Goal: Find specific page/section: Find specific page/section

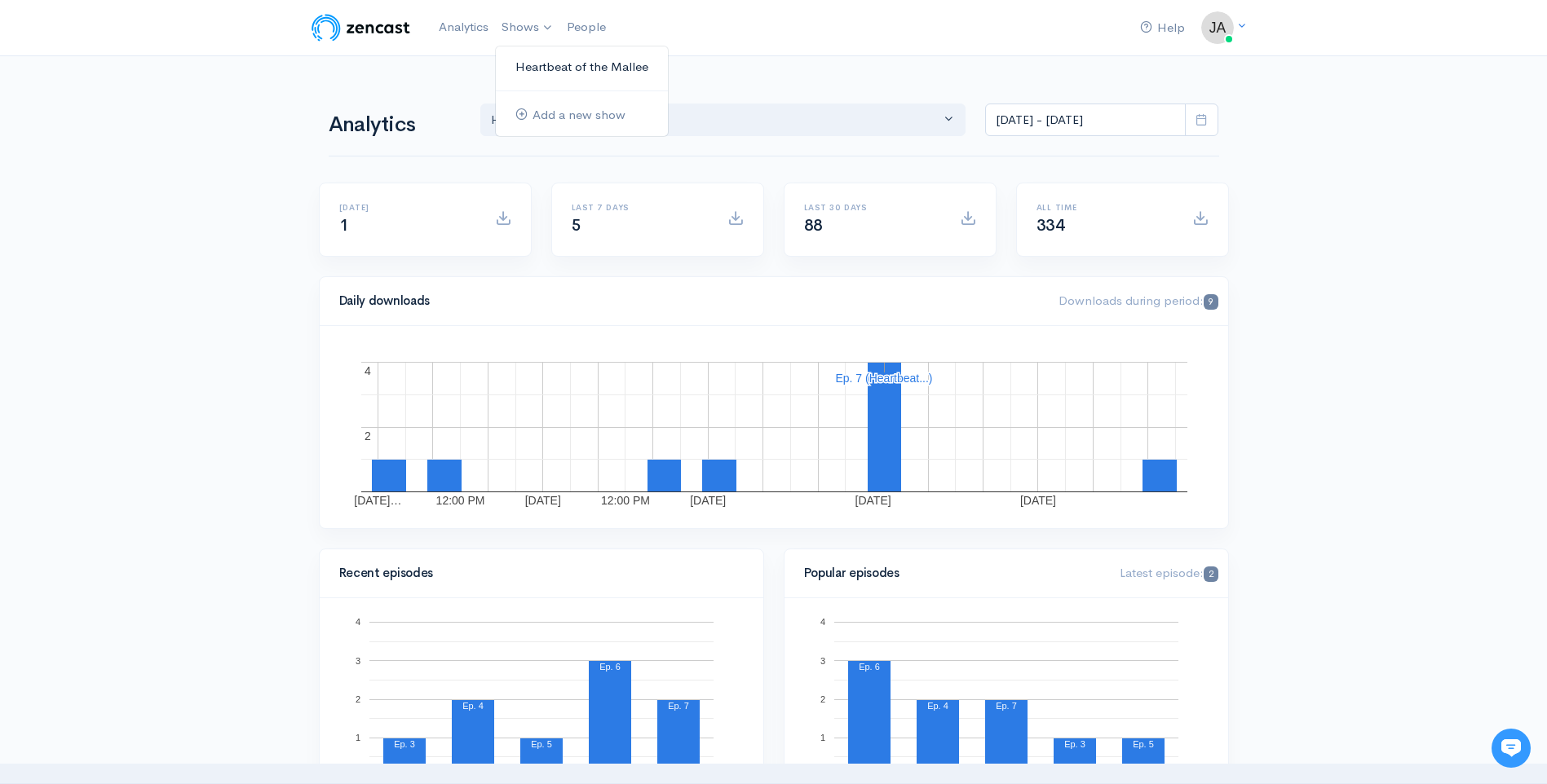
click at [539, 65] on link "Heartbeat of the Mallee" at bounding box center [582, 67] width 172 height 28
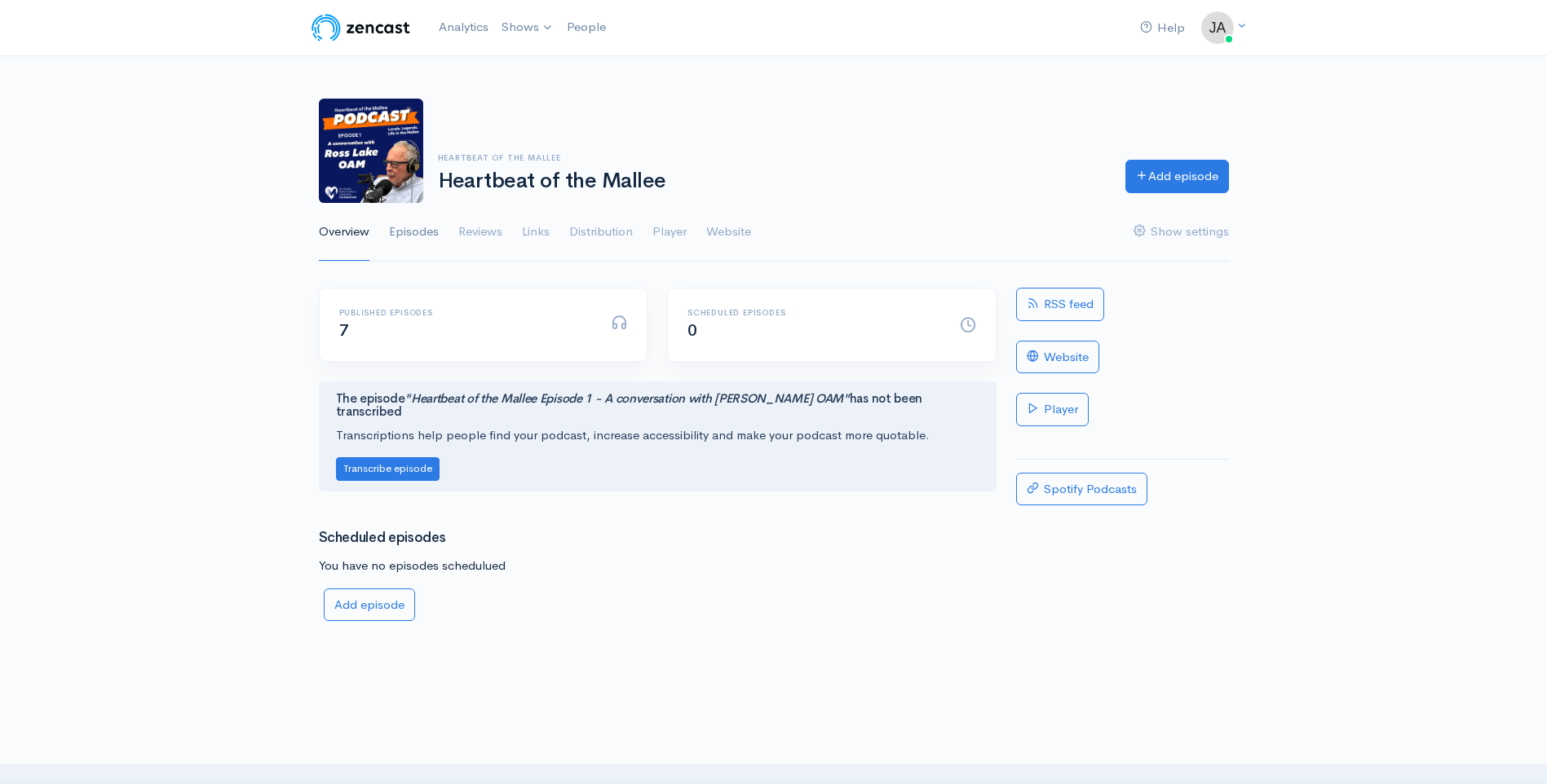
click at [416, 230] on link "Episodes" at bounding box center [414, 232] width 50 height 59
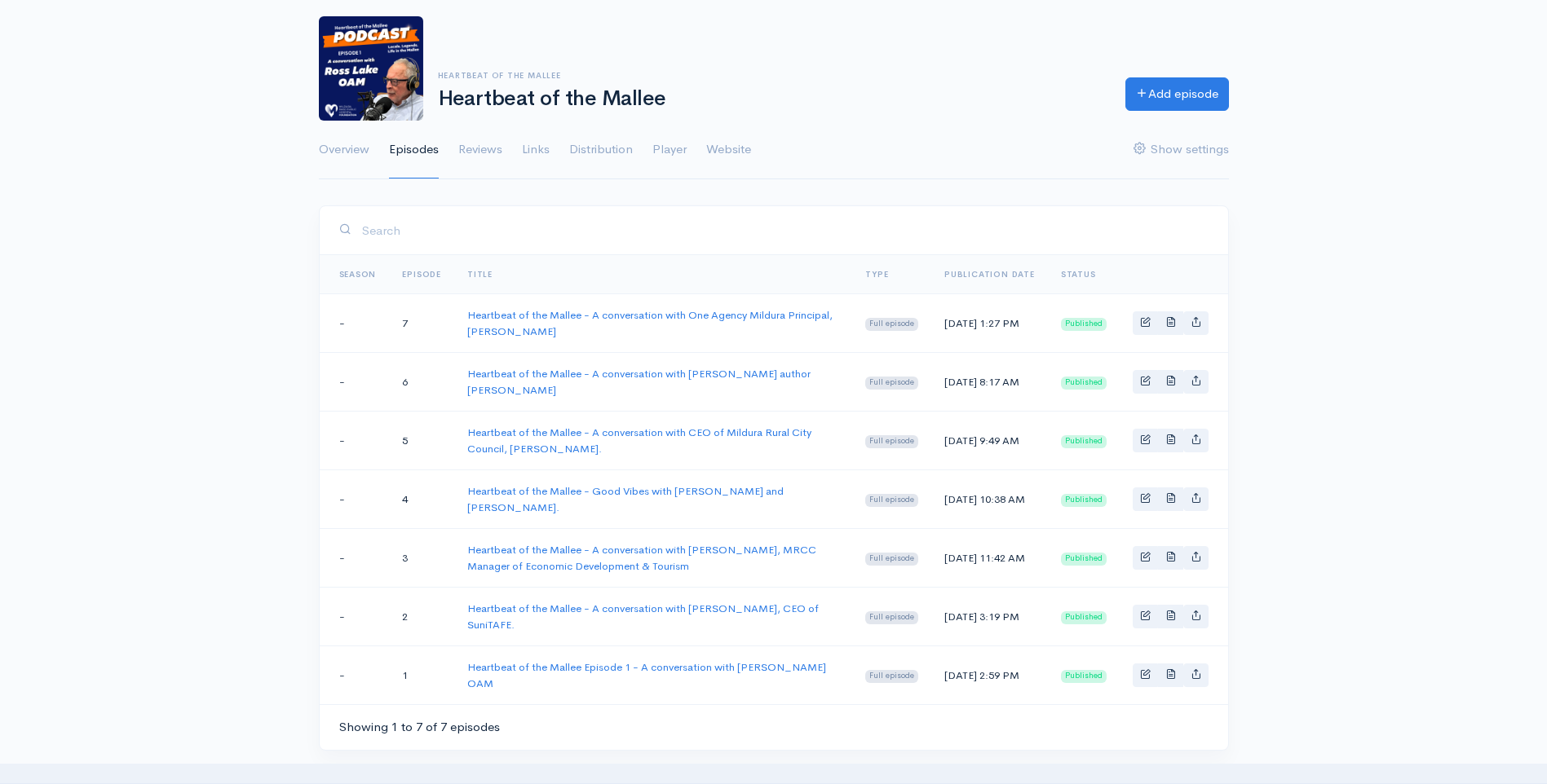
scroll to position [36, 0]
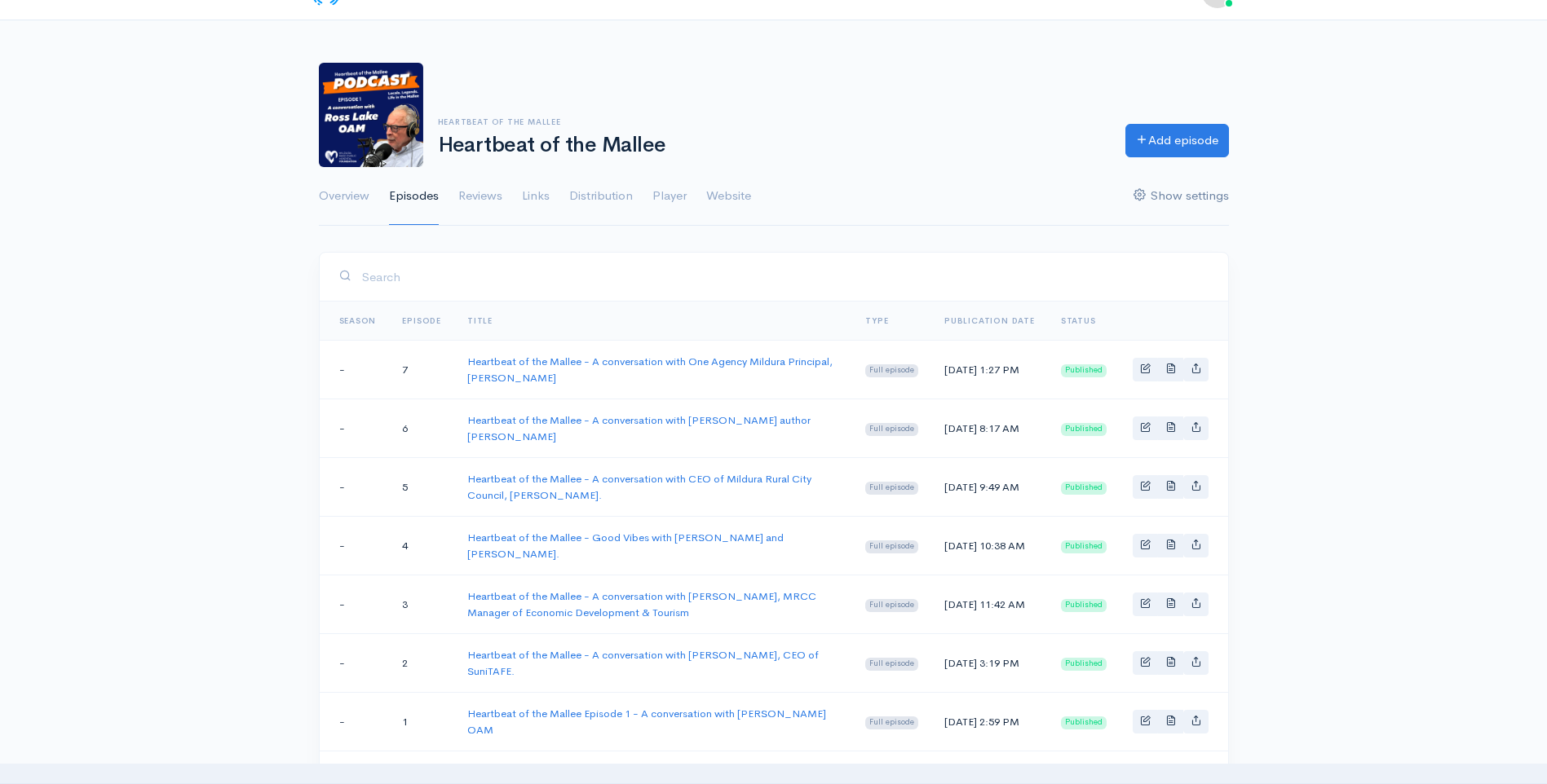
click at [1177, 198] on link "Show settings" at bounding box center [1181, 196] width 95 height 59
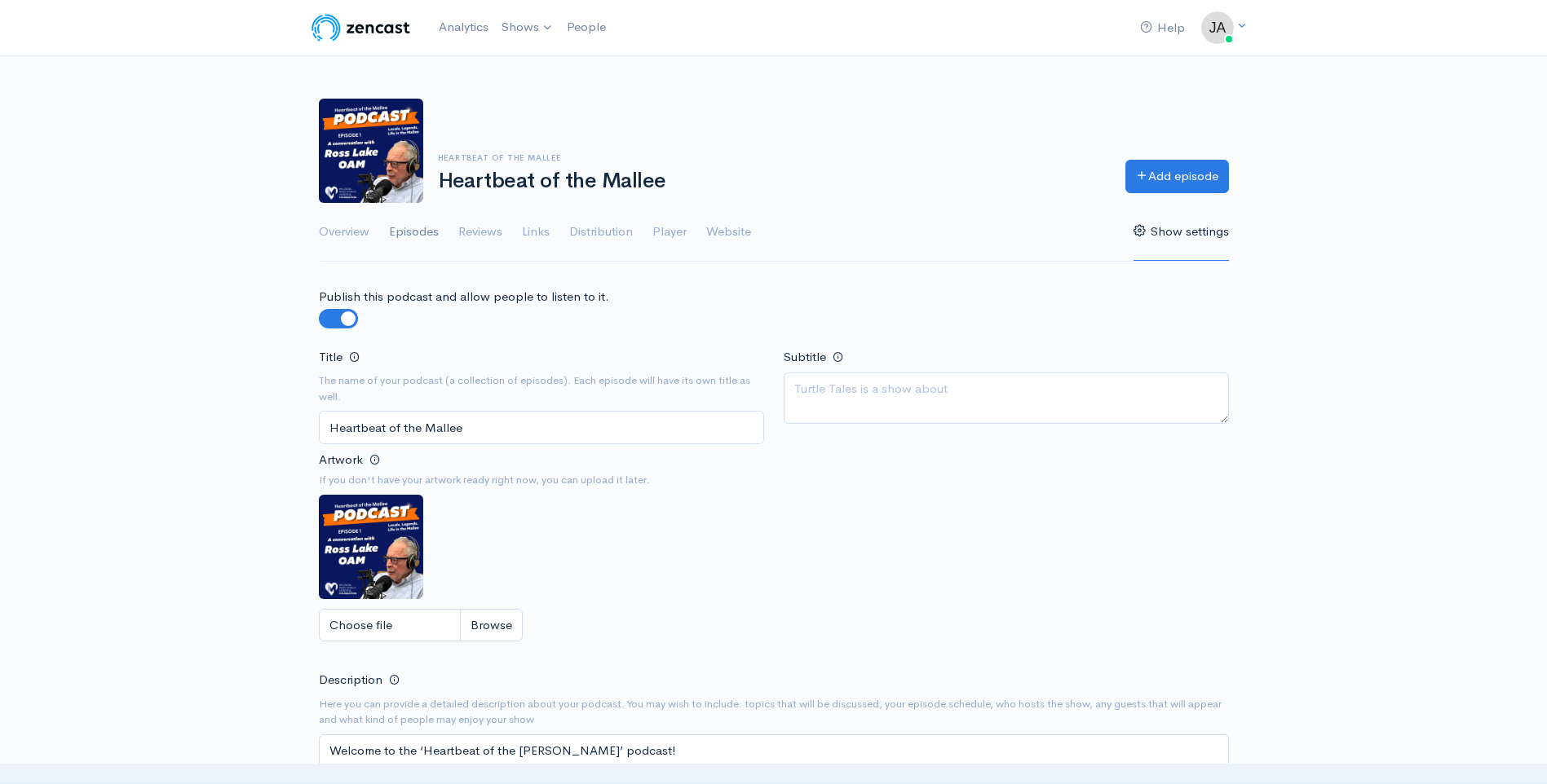
click at [412, 230] on link "Episodes" at bounding box center [414, 232] width 50 height 59
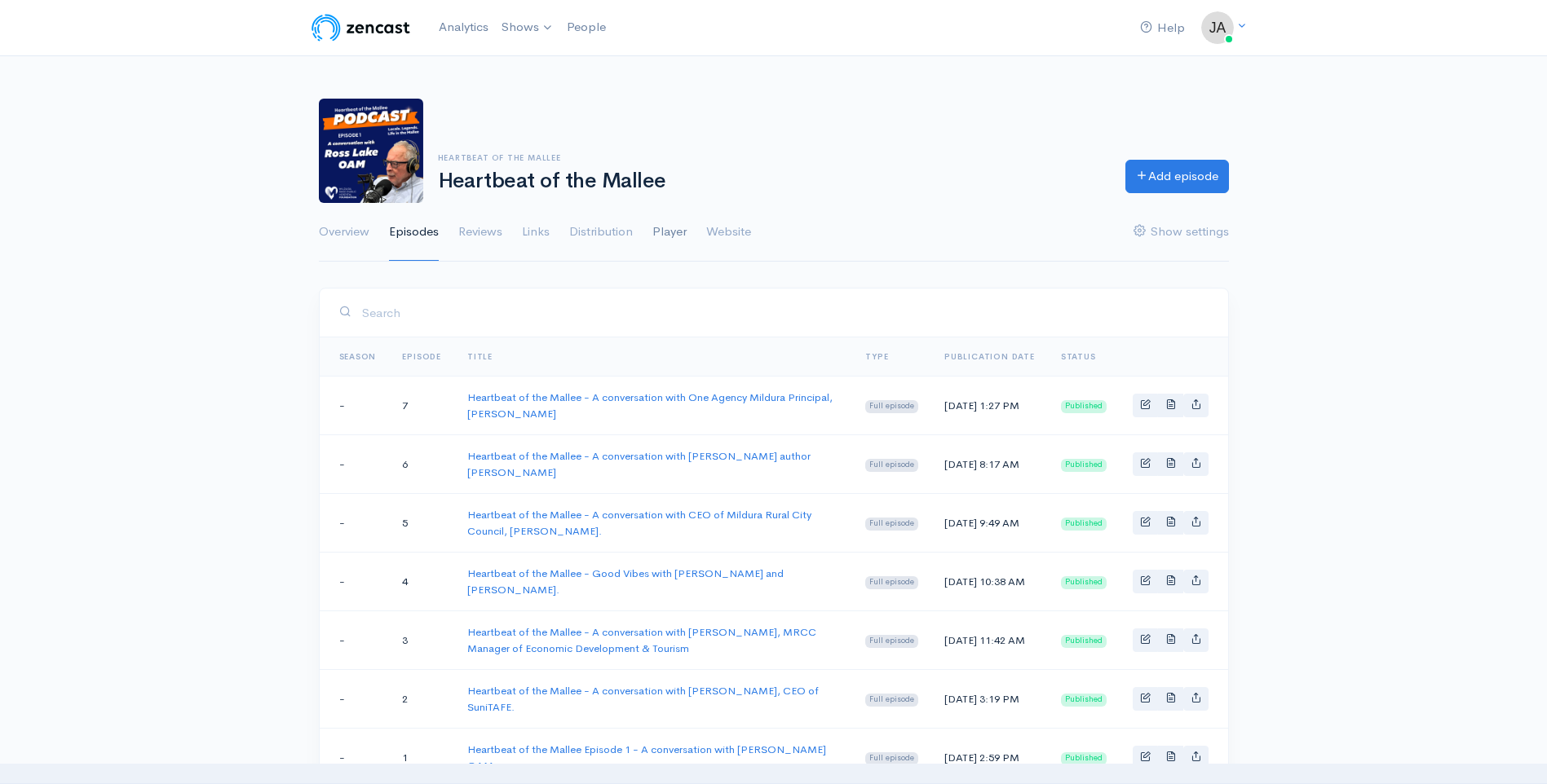
click at [668, 230] on link "Player" at bounding box center [668, 232] width 34 height 59
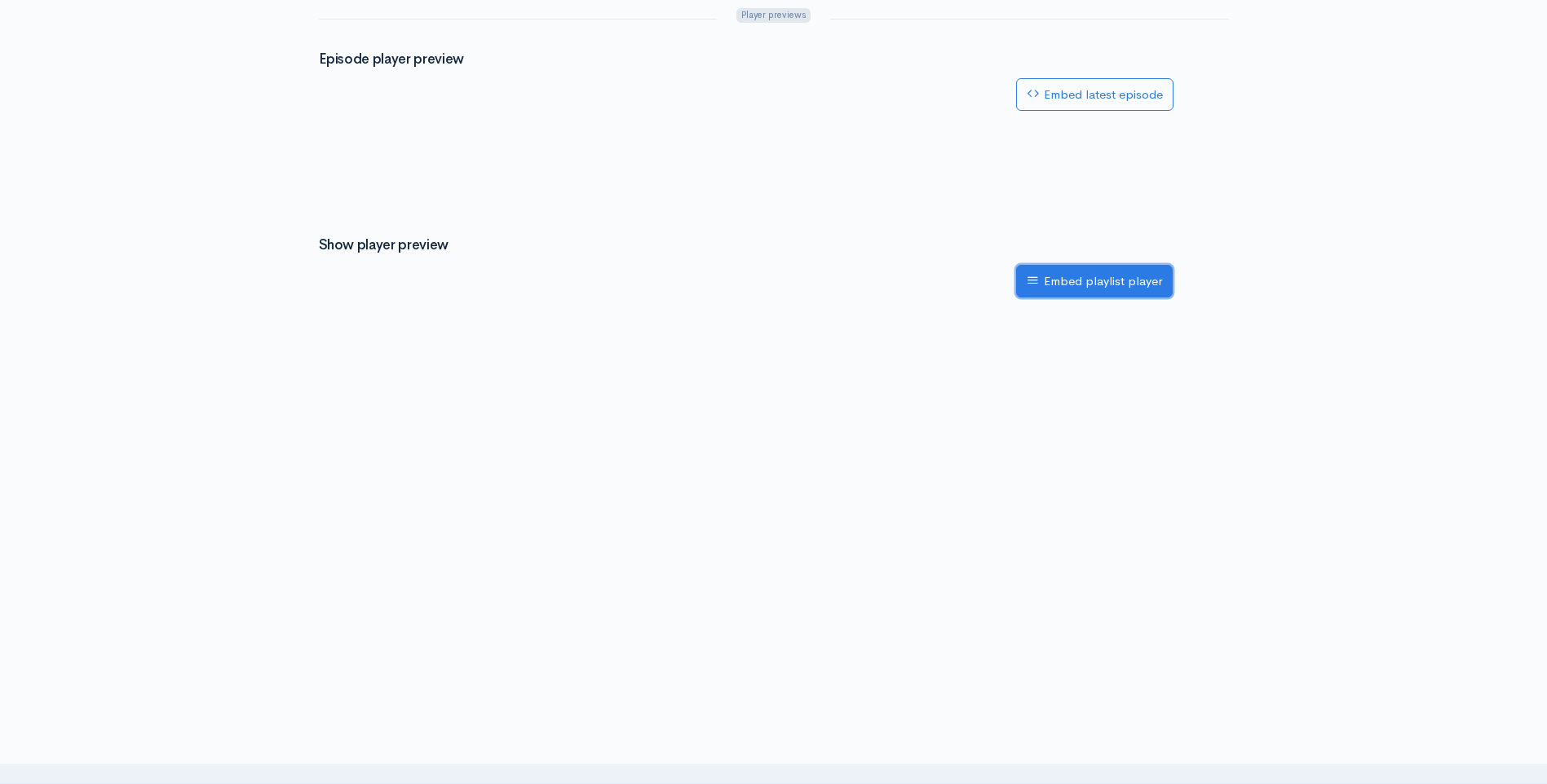
click at [1062, 277] on link "Embed playlist player" at bounding box center [1094, 281] width 156 height 33
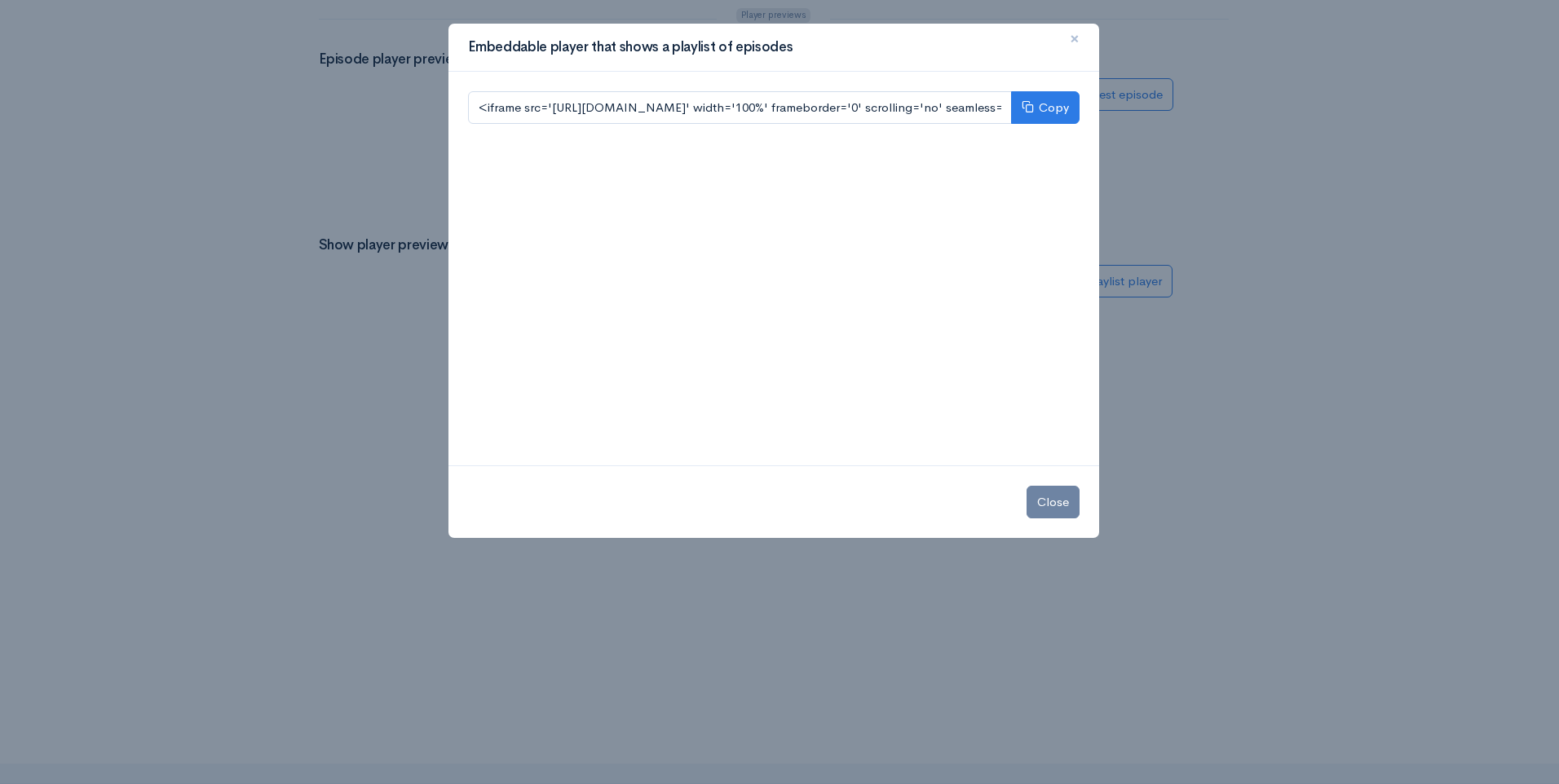
click at [1072, 31] on span "×" at bounding box center [1075, 39] width 10 height 24
